Goal: Task Accomplishment & Management: Manage account settings

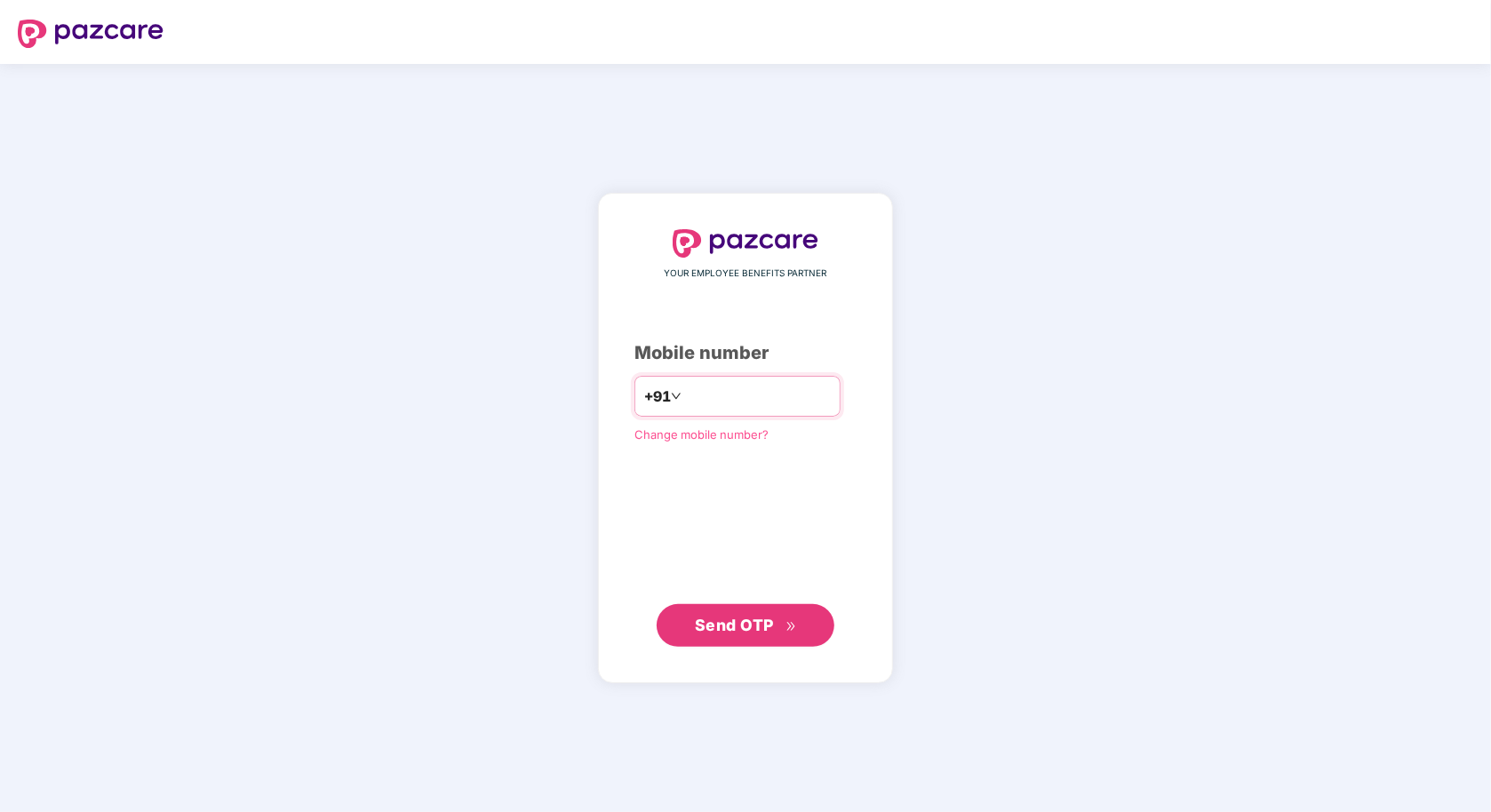
type input "**********"
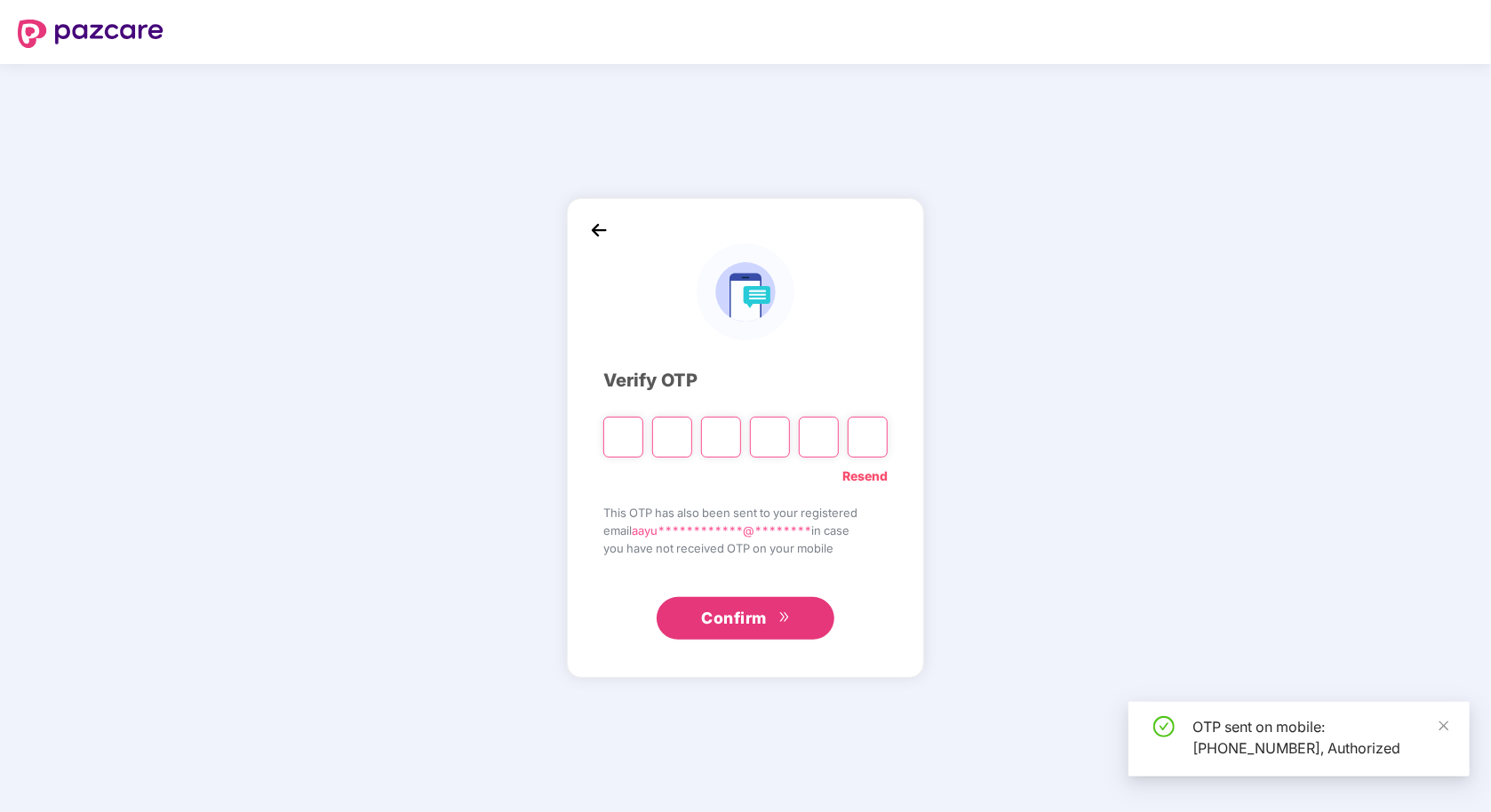
type input "*"
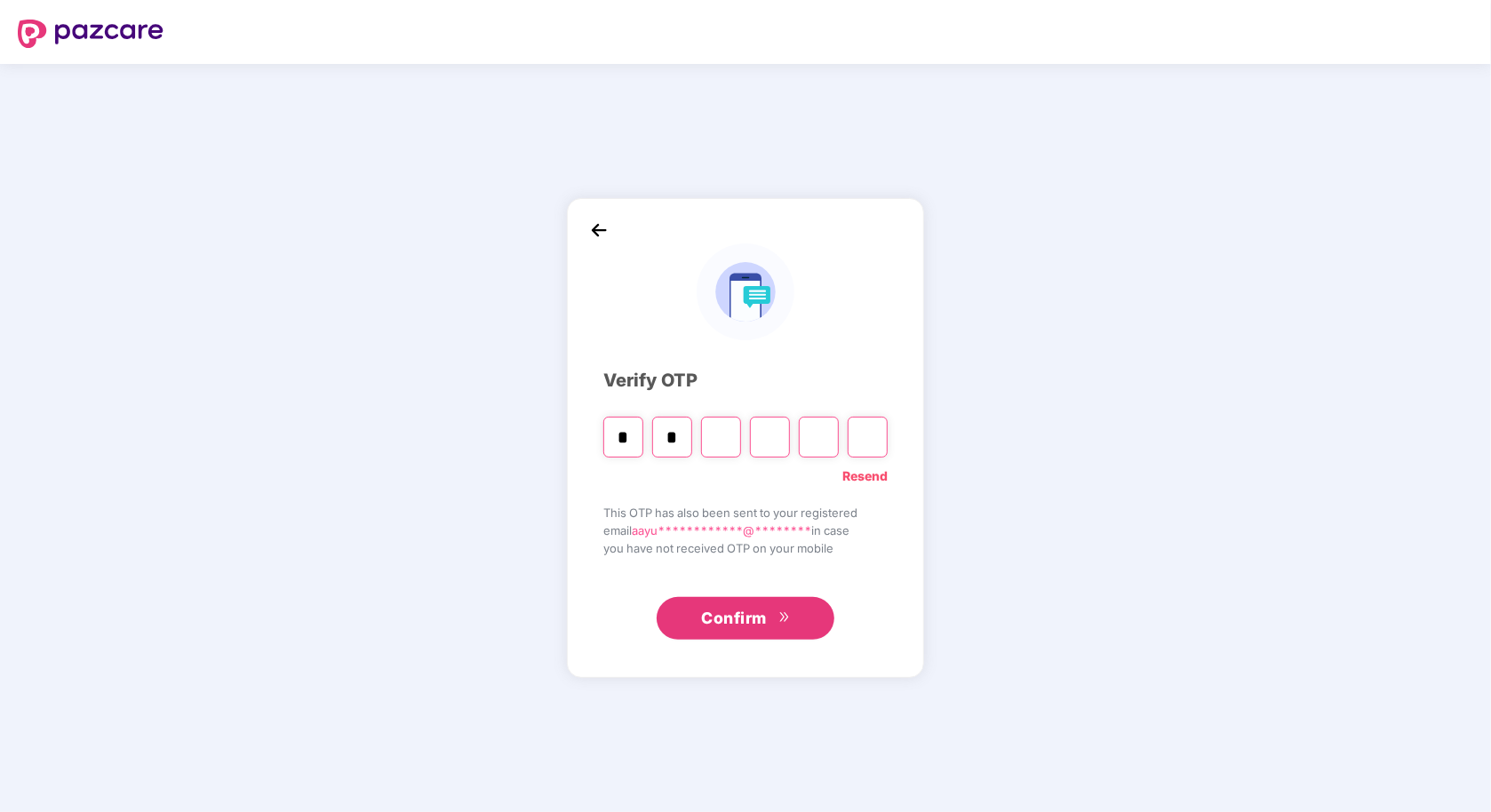
type input "*"
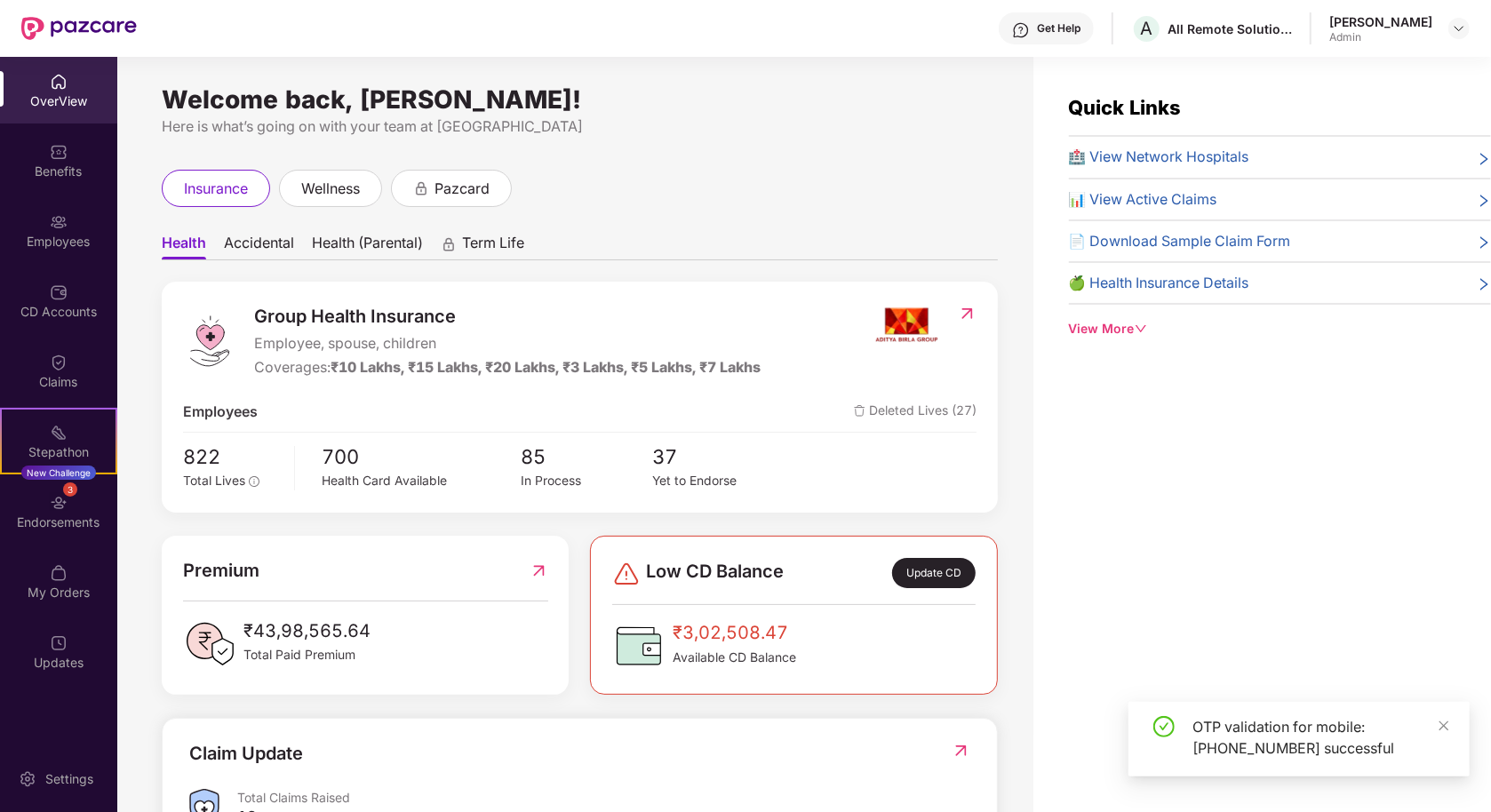
click at [54, 241] on div "Employees" at bounding box center [58, 242] width 118 height 18
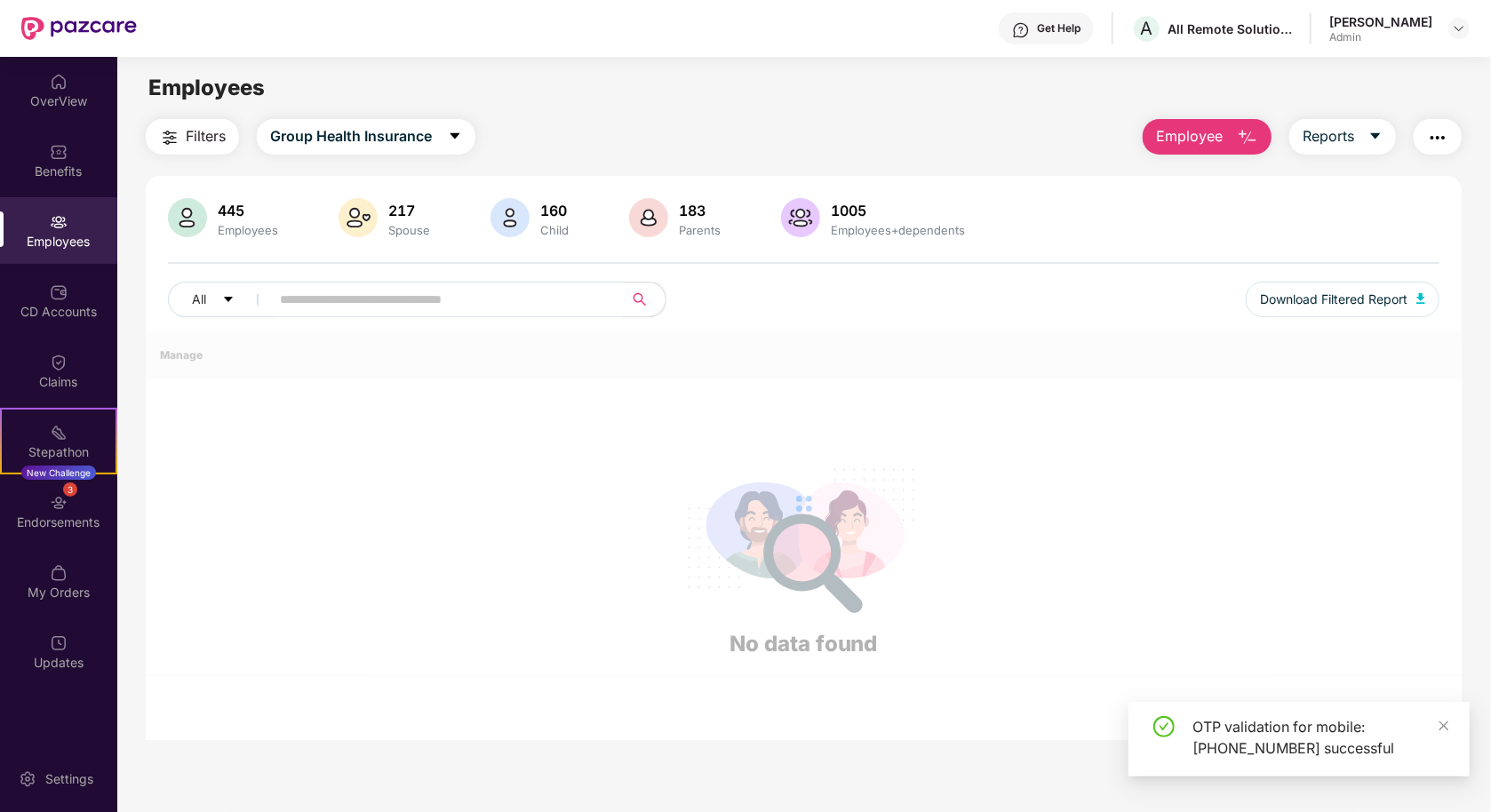
click at [369, 307] on input "text" at bounding box center [439, 299] width 319 height 27
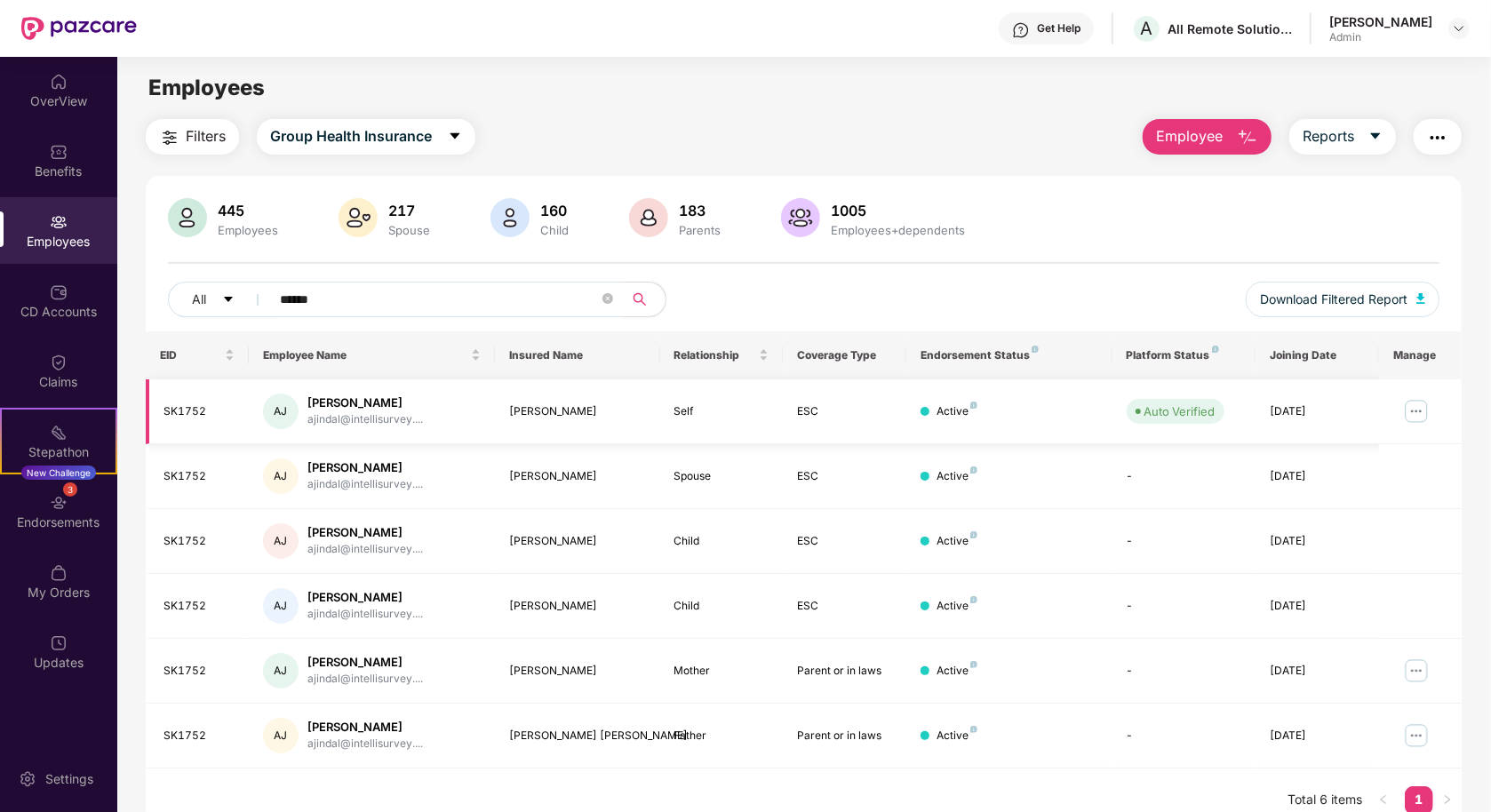
scroll to position [56, 0]
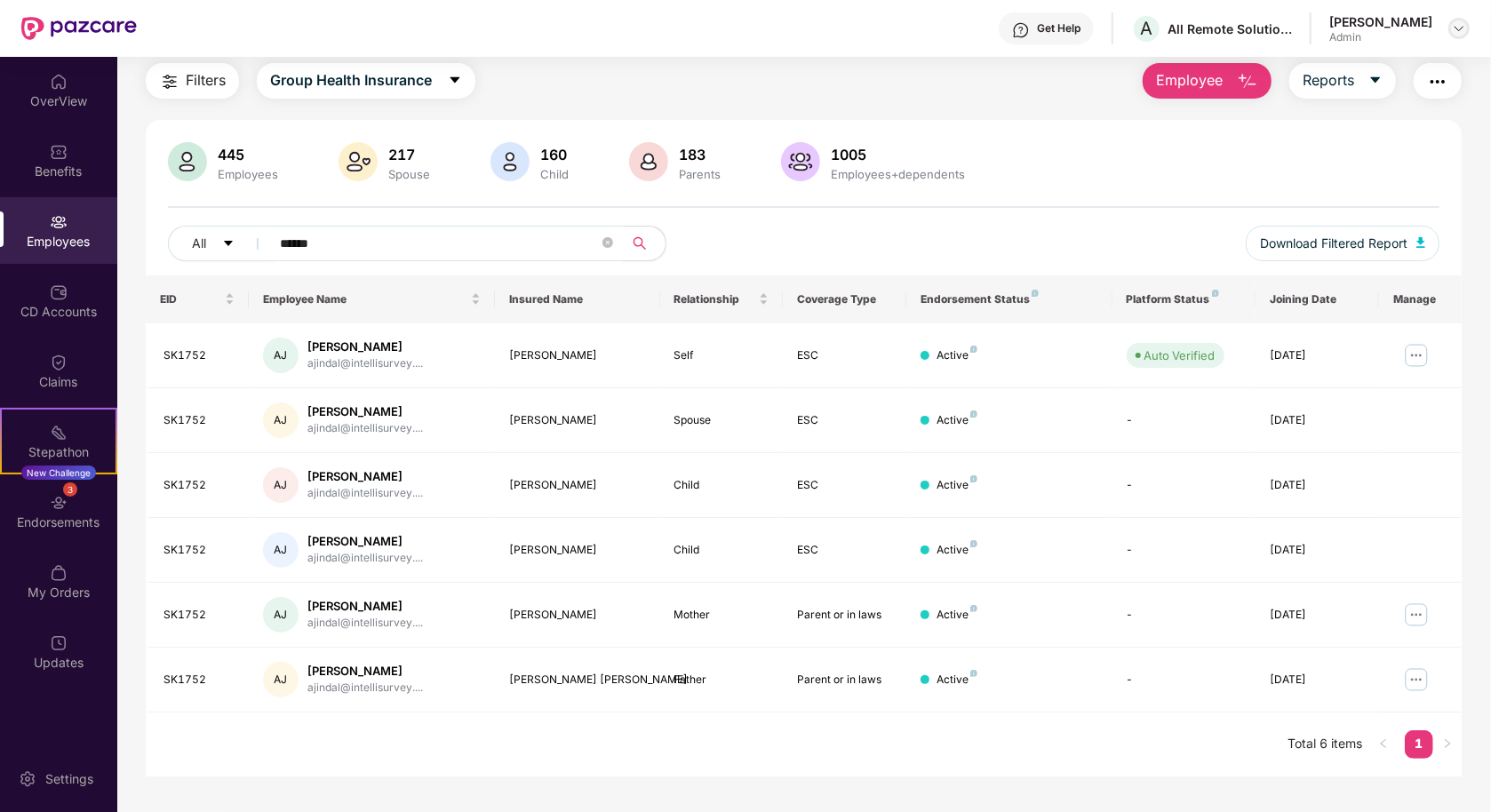
type input "******"
click at [1457, 33] on img at bounding box center [1459, 29] width 14 height 14
click at [1371, 72] on div "Switch to User view" at bounding box center [1375, 69] width 231 height 35
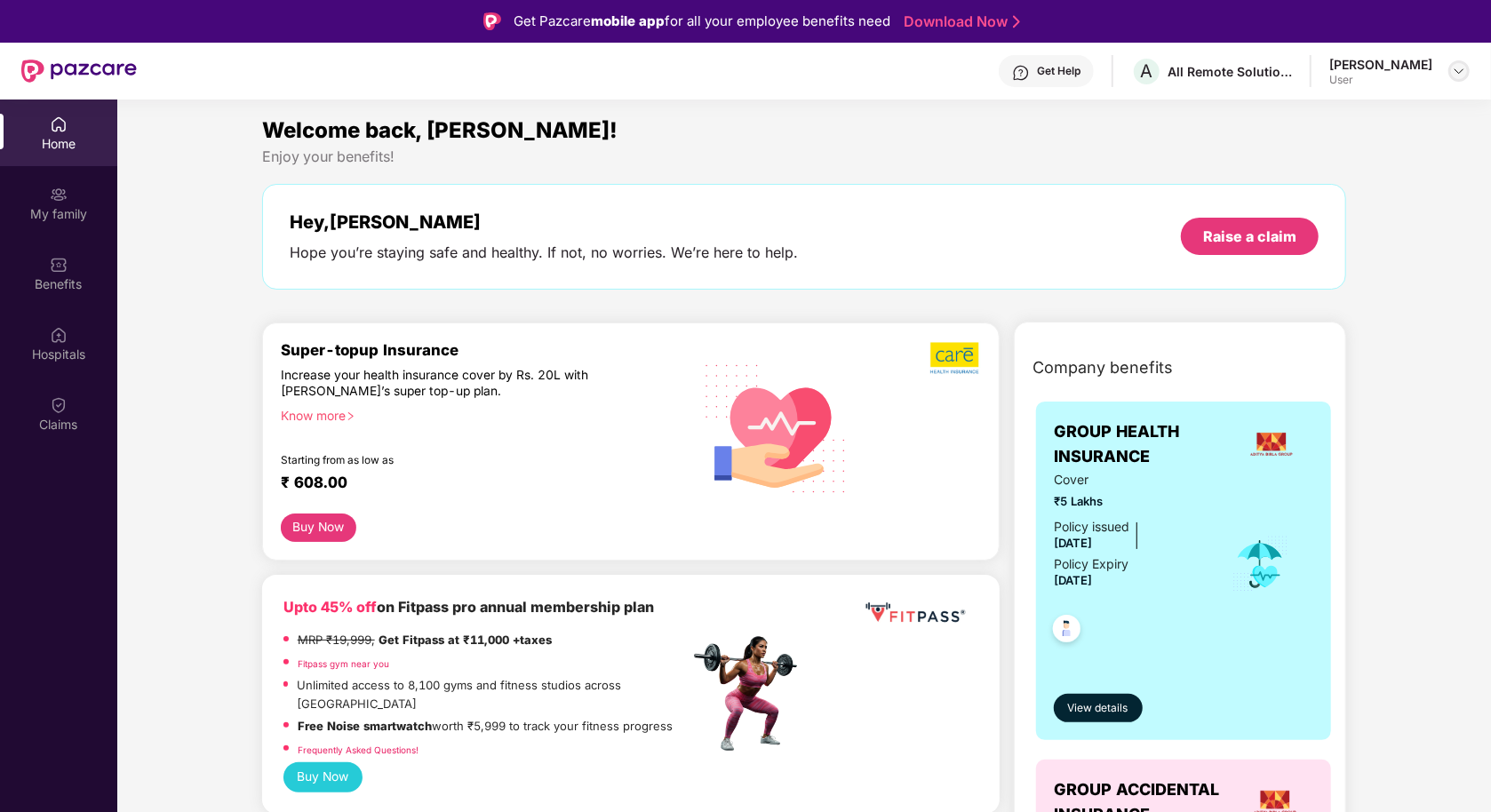
click at [1461, 76] on img at bounding box center [1459, 71] width 14 height 14
click at [1338, 155] on div "Logout" at bounding box center [1375, 146] width 231 height 35
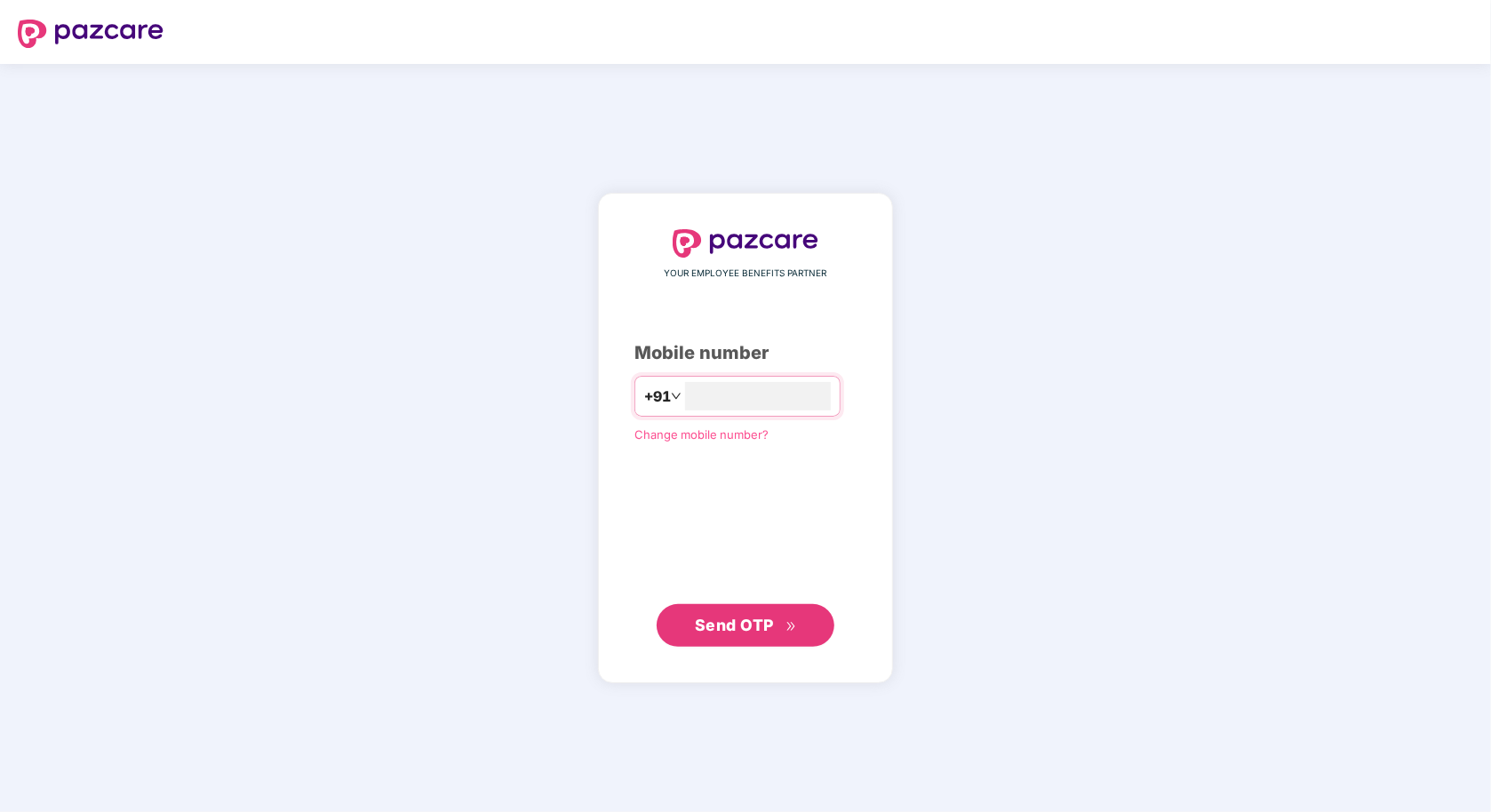
type input "**********"
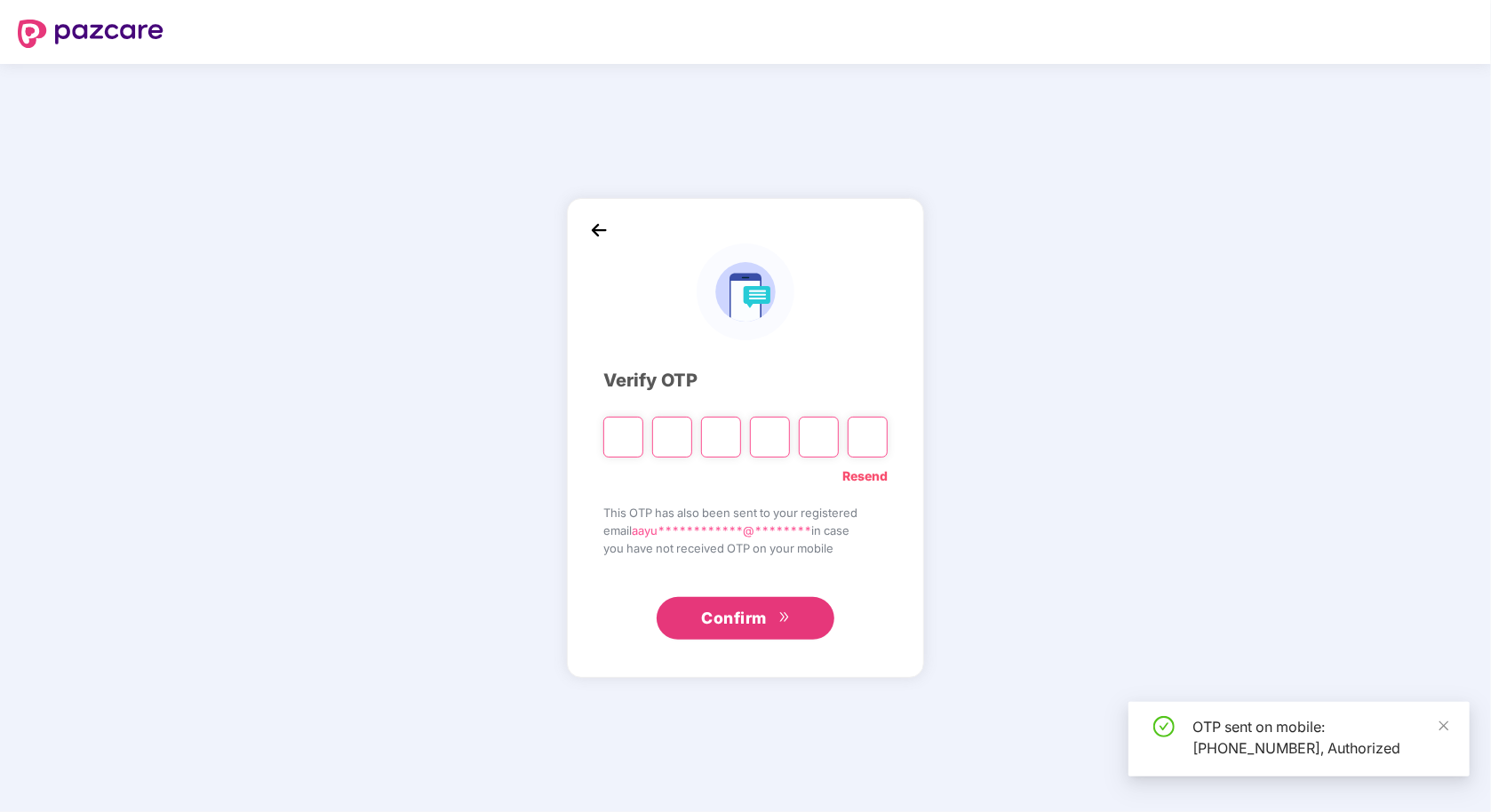
type input "*"
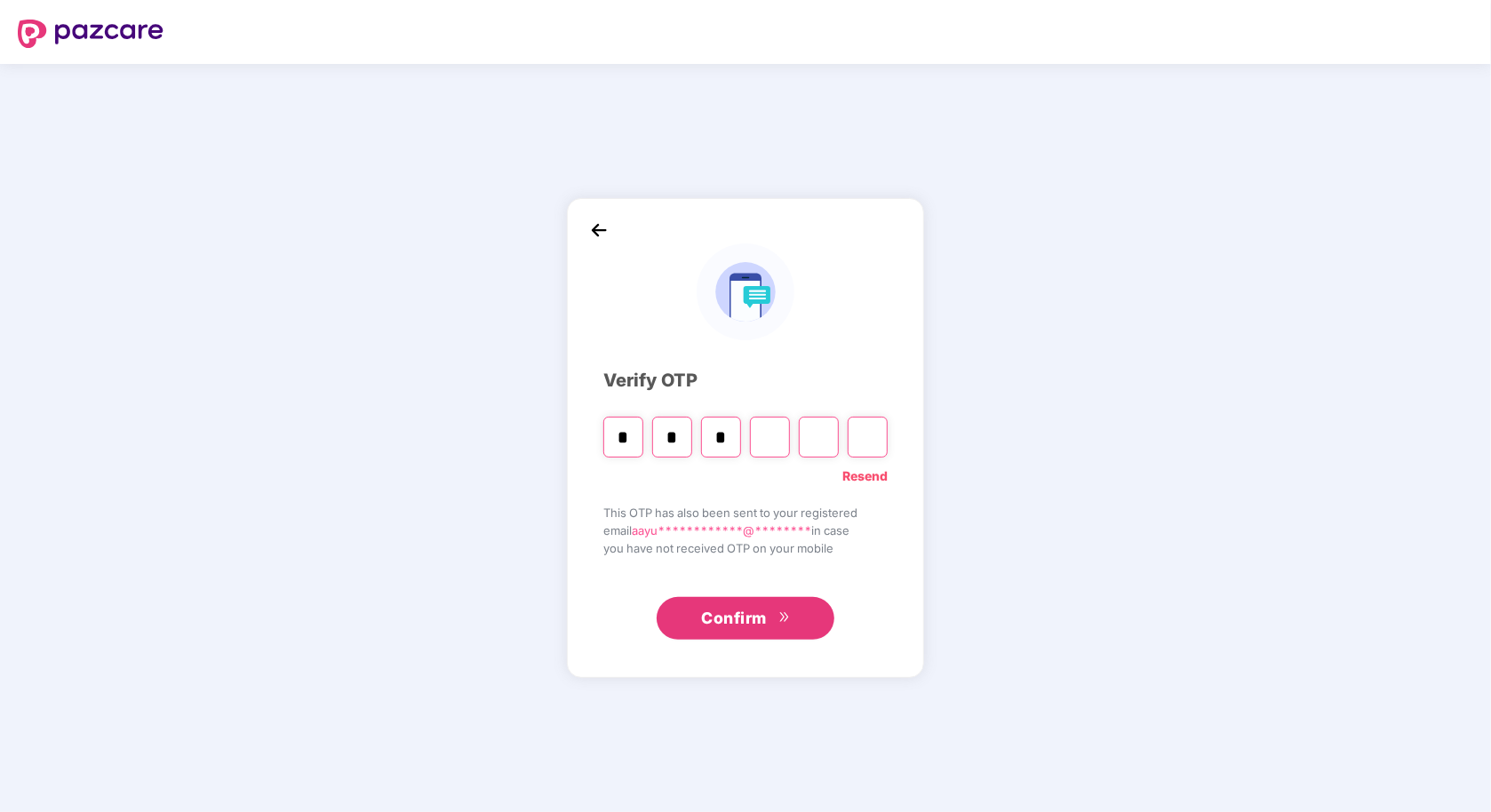
type input "*"
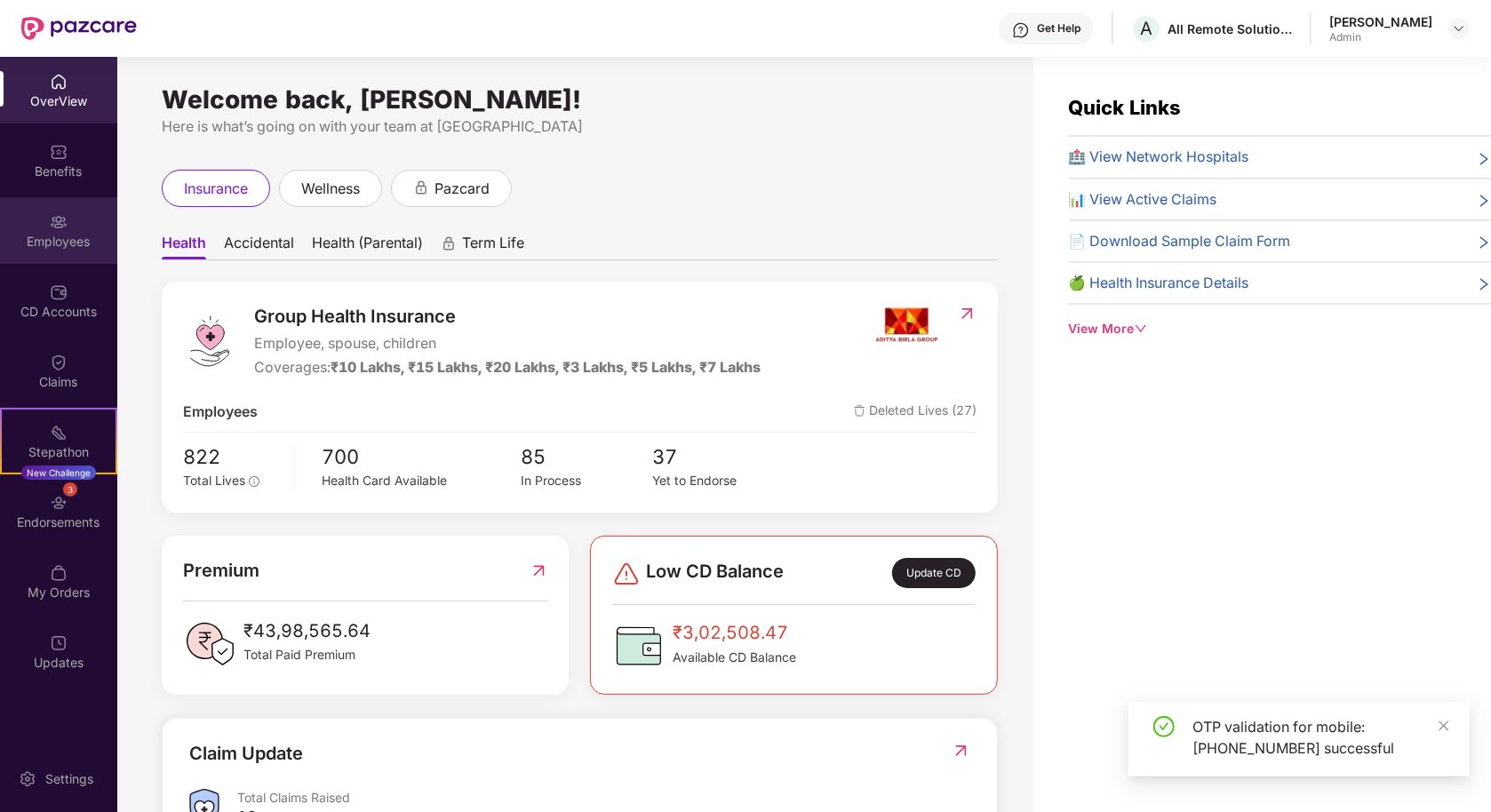
click at [43, 233] on div "Employees" at bounding box center [58, 242] width 118 height 18
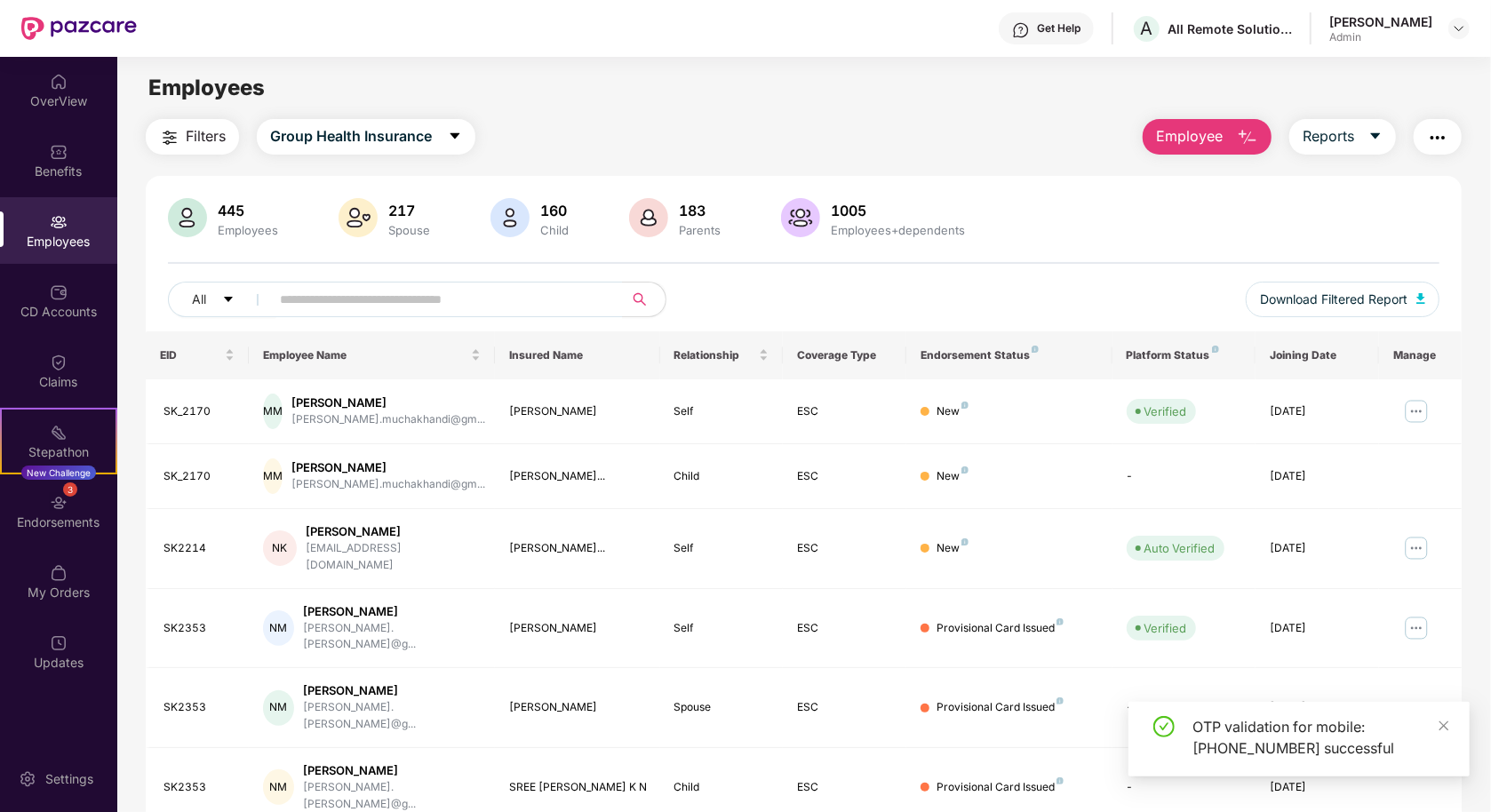
click at [386, 317] on div "All Download Filtered Report" at bounding box center [803, 305] width 1272 height 49
click at [386, 300] on input "text" at bounding box center [439, 299] width 319 height 27
click at [1460, 29] on img at bounding box center [1459, 29] width 14 height 14
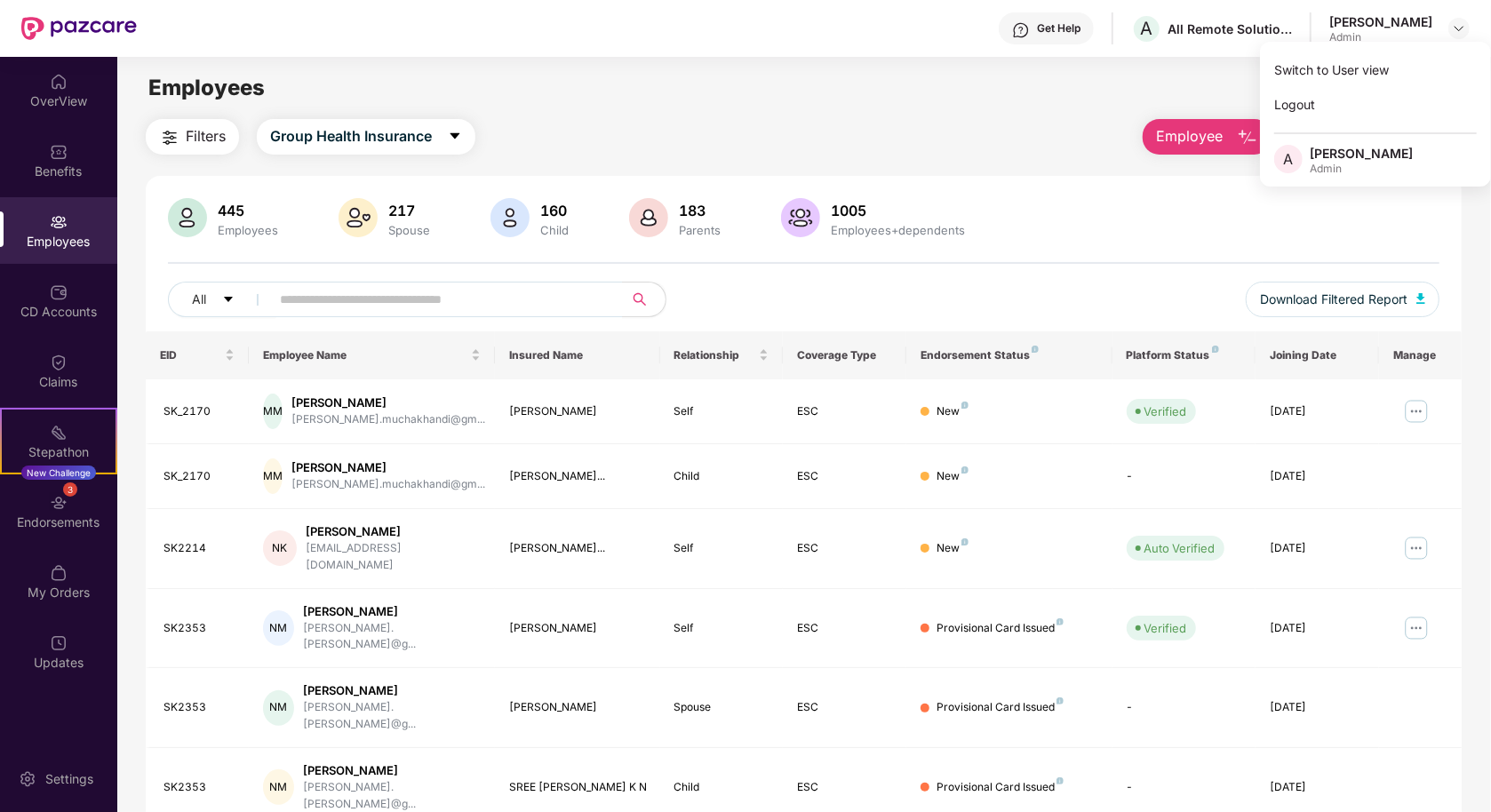
click at [1043, 252] on div "445 Employees 217 Spouse 160 Child 183 Parents 1005 Employees+dependents All Do…" at bounding box center [803, 264] width 1316 height 133
